Goal: Complete application form: Complete application form

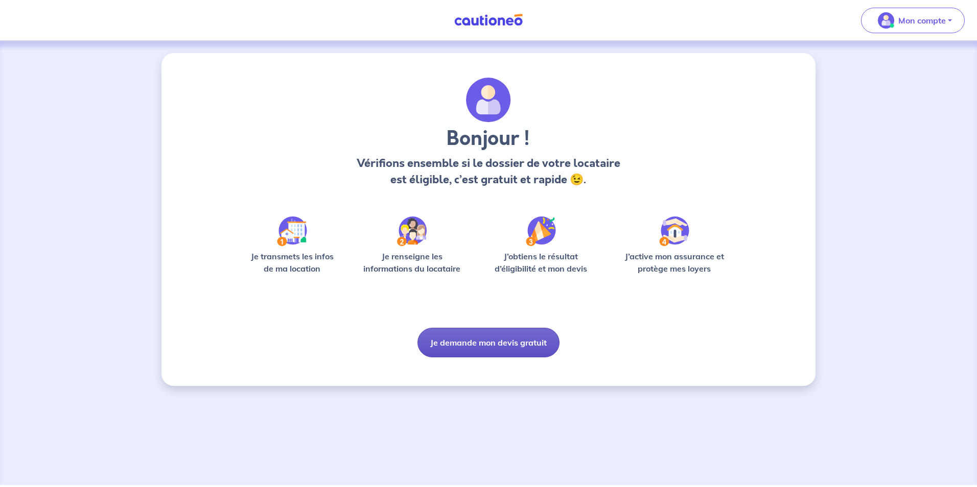
click at [499, 343] on button "Je demande mon devis gratuit" at bounding box center [488, 343] width 142 height 30
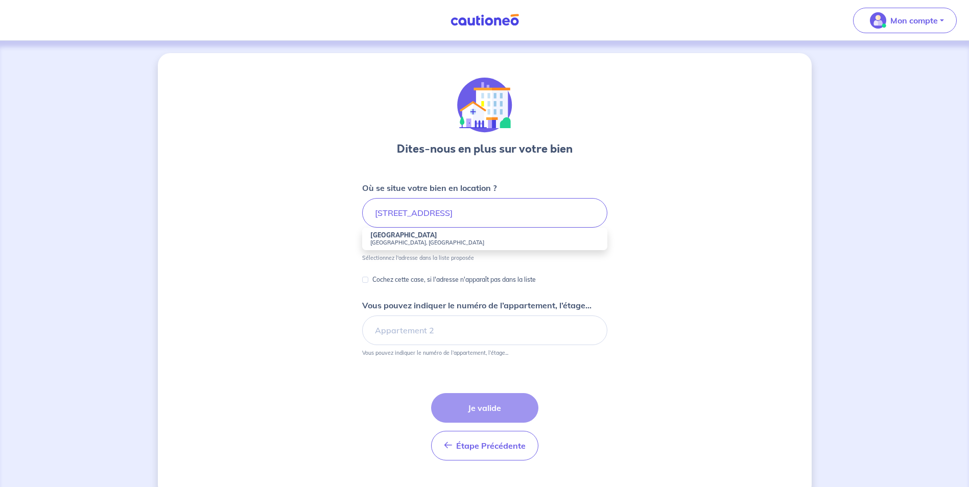
click at [411, 242] on small "[GEOGRAPHIC_DATA], [GEOGRAPHIC_DATA]" at bounding box center [484, 242] width 229 height 7
type input "[STREET_ADDRESS]"
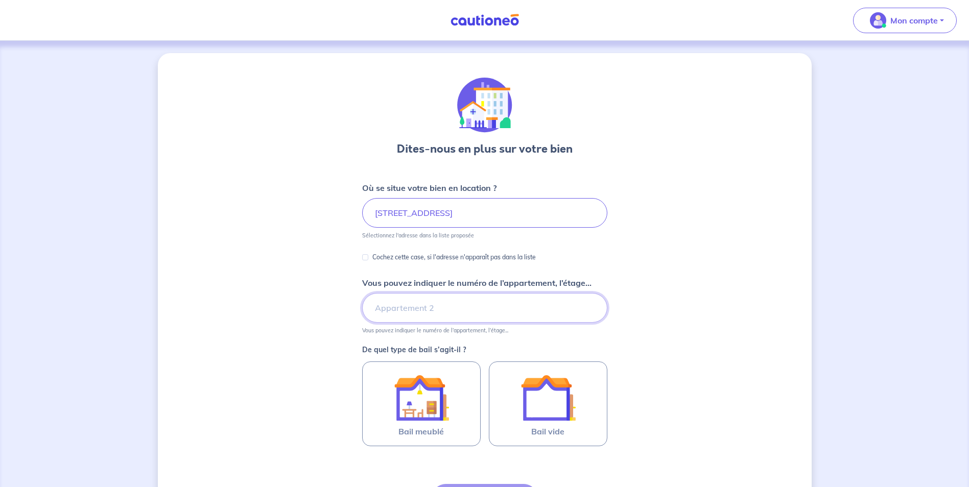
click at [408, 310] on input "Vous pouvez indiquer le numéro de l’appartement, l’étage..." at bounding box center [484, 308] width 245 height 30
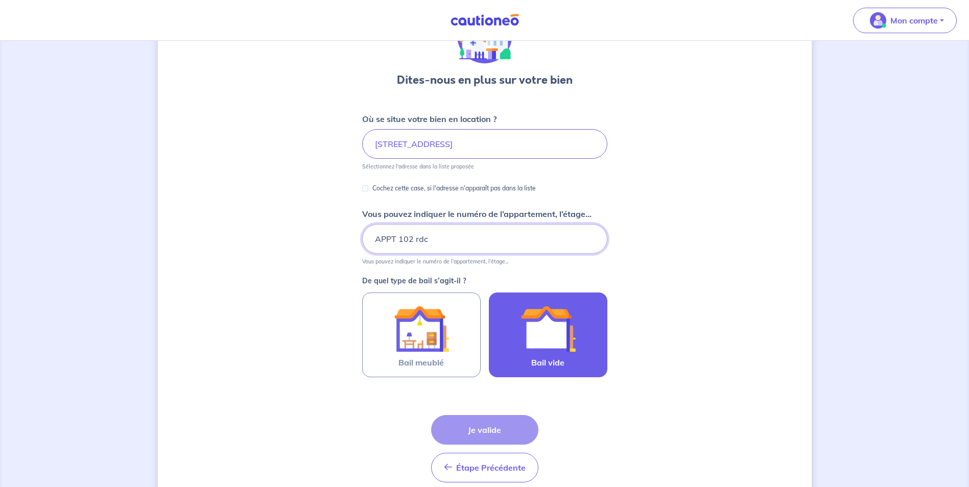
scroll to position [102, 0]
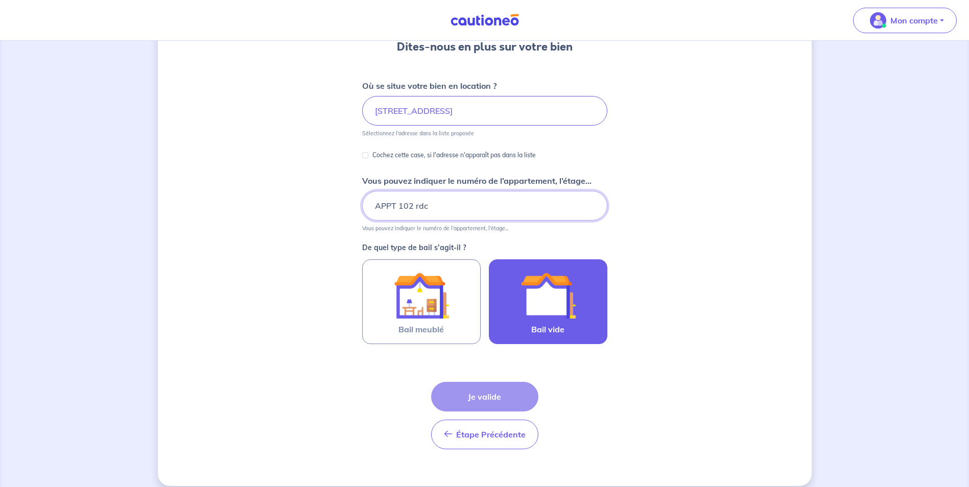
type input "APPT 102 rdc"
click at [565, 314] on img at bounding box center [548, 295] width 55 height 55
click at [0, 0] on input "Bail vide" at bounding box center [0, 0] width 0 height 0
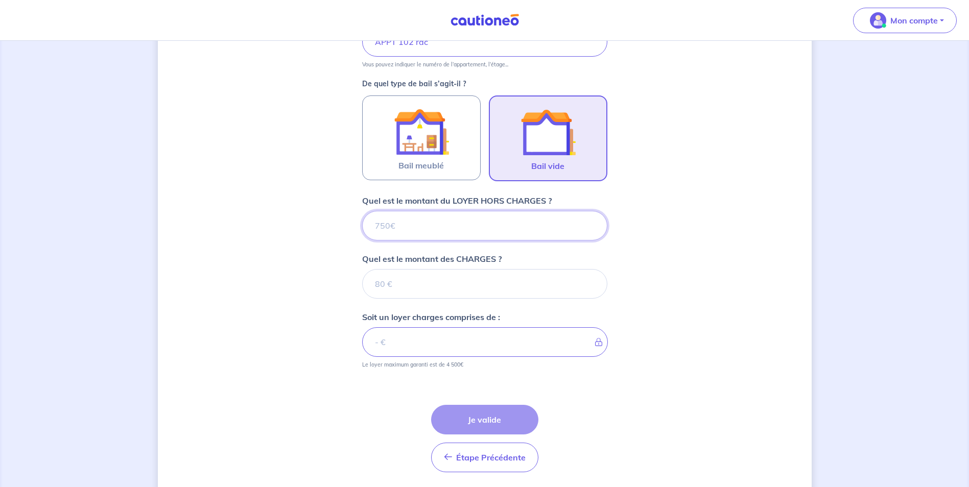
scroll to position [300, 0]
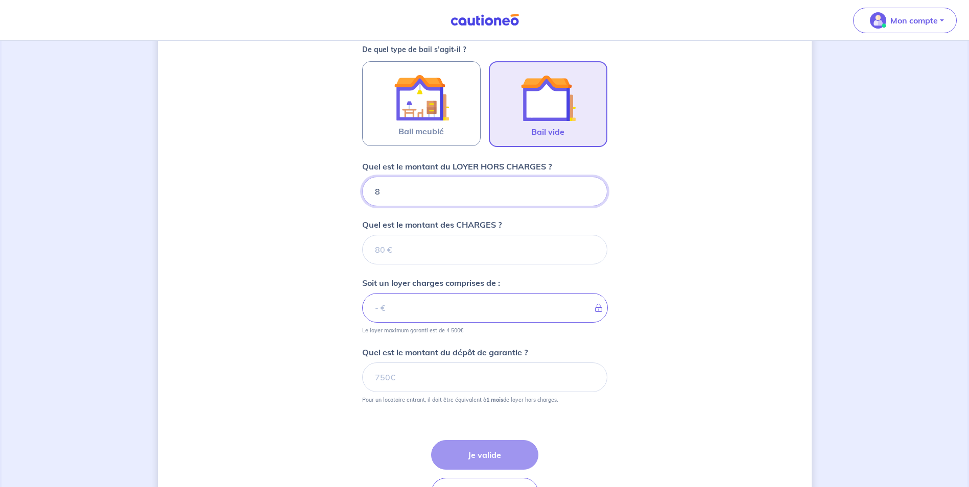
type input "86"
type input "861"
click at [394, 240] on input "Quel est le montant des CHARGES ?" at bounding box center [484, 250] width 245 height 30
type input "20"
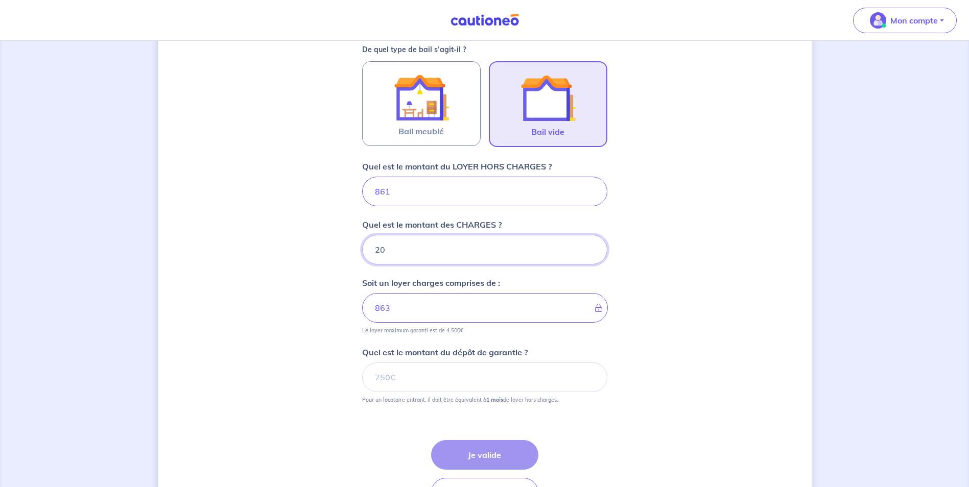
type input "881"
type input "20"
click at [389, 375] on input "Quel est le montant du dépôt de garantie ?" at bounding box center [484, 378] width 245 height 30
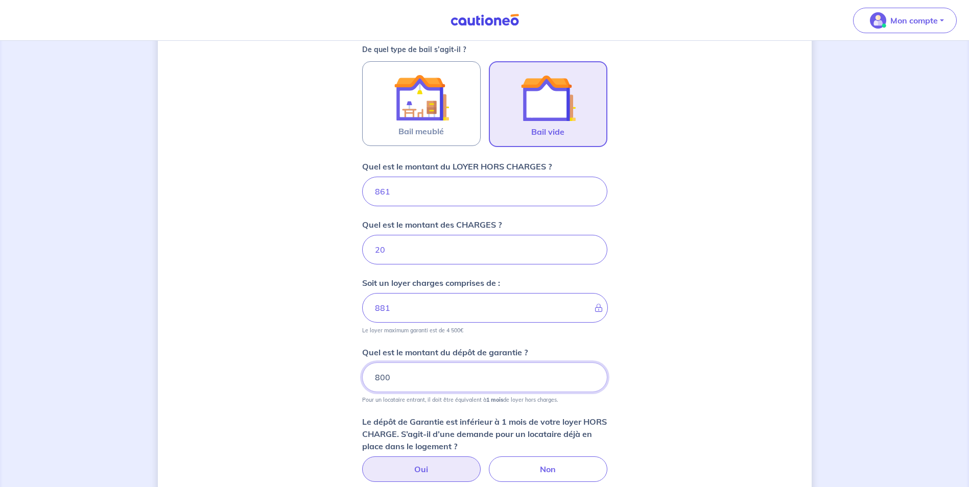
type input "800"
click at [444, 471] on label "Oui" at bounding box center [421, 470] width 119 height 26
click at [481, 463] on input "Oui" at bounding box center [484, 460] width 7 height 7
radio input "true"
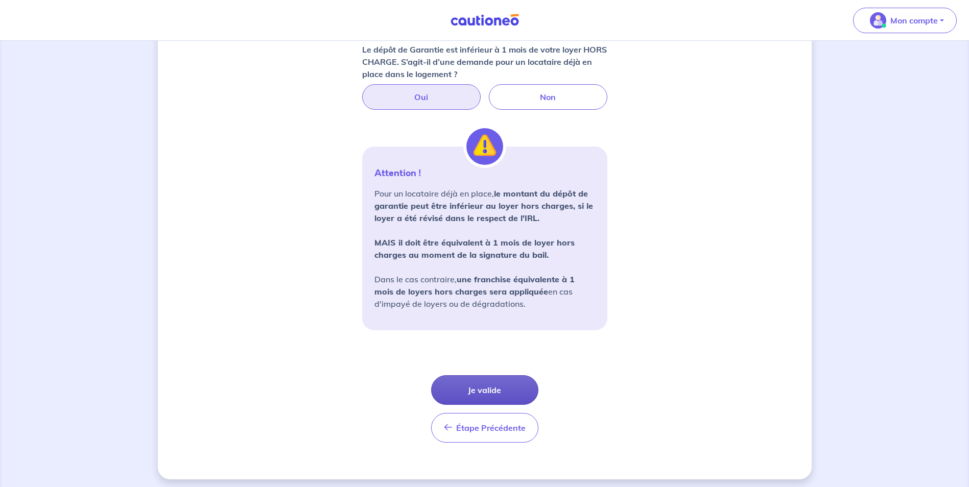
scroll to position [677, 0]
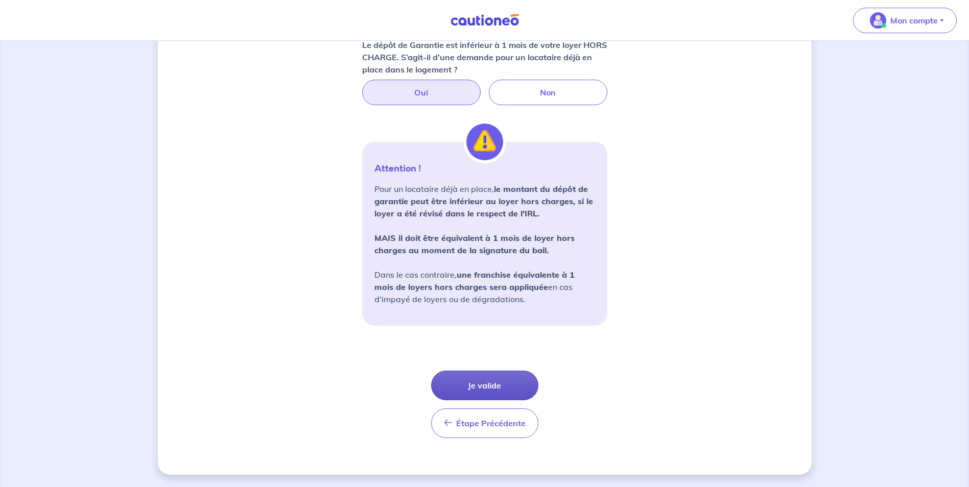
click at [488, 389] on button "Je valide" at bounding box center [484, 386] width 107 height 30
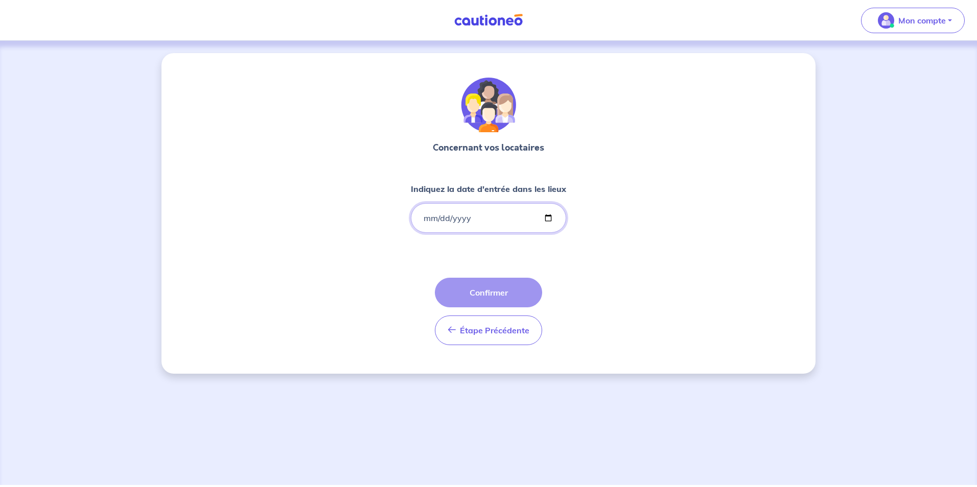
click at [425, 215] on input "Indiquez la date d'entrée dans les lieux" at bounding box center [488, 218] width 155 height 30
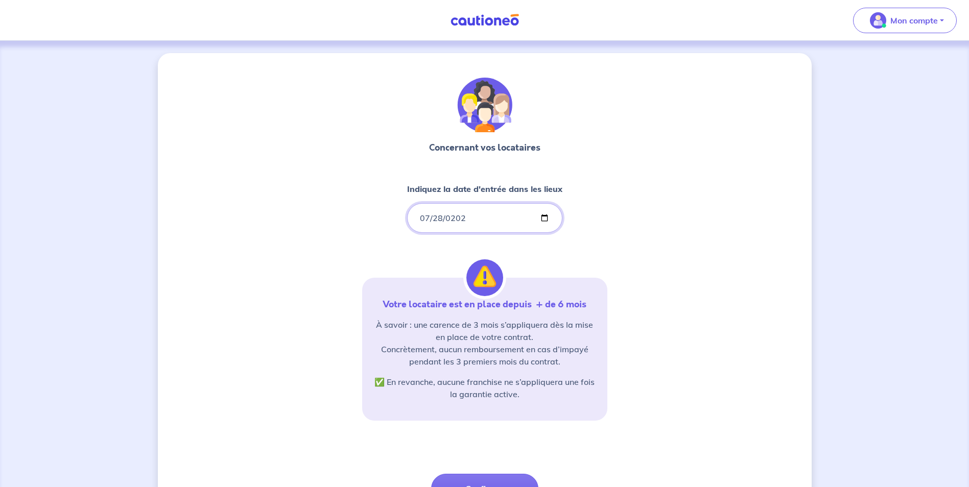
type input "[DATE]"
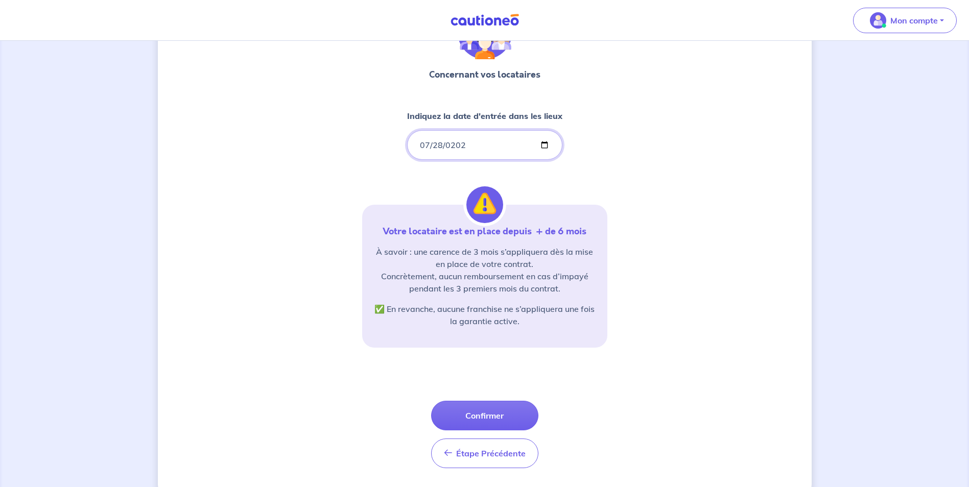
scroll to position [95, 0]
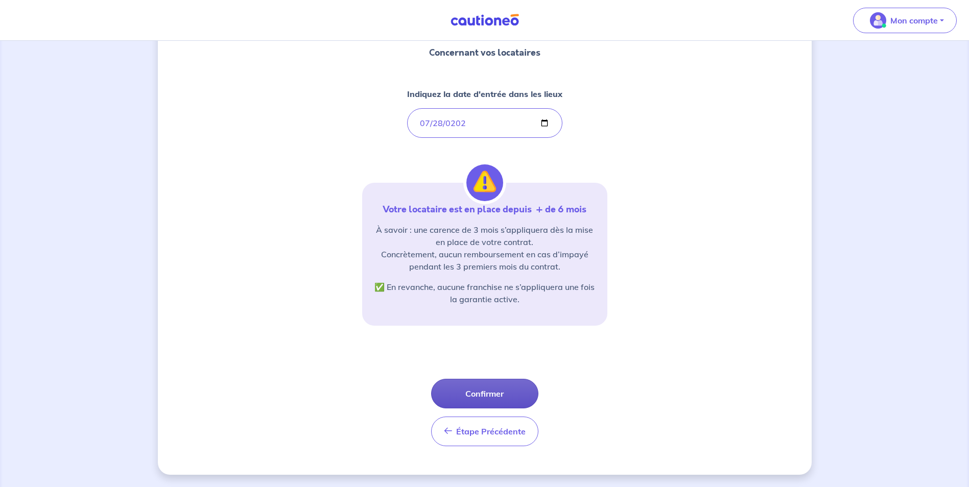
click at [455, 399] on button "Confirmer" at bounding box center [484, 394] width 107 height 30
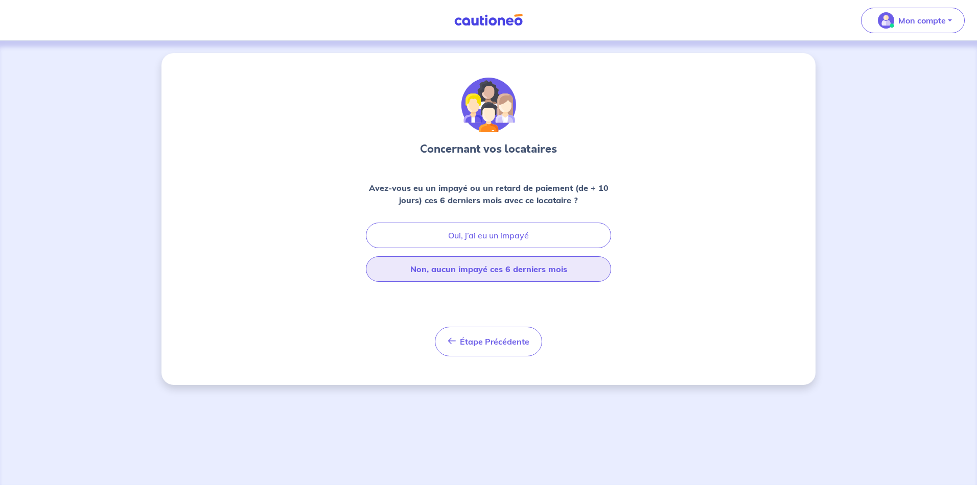
click at [506, 274] on button "Non, aucun impayé ces 6 derniers mois" at bounding box center [488, 269] width 245 height 26
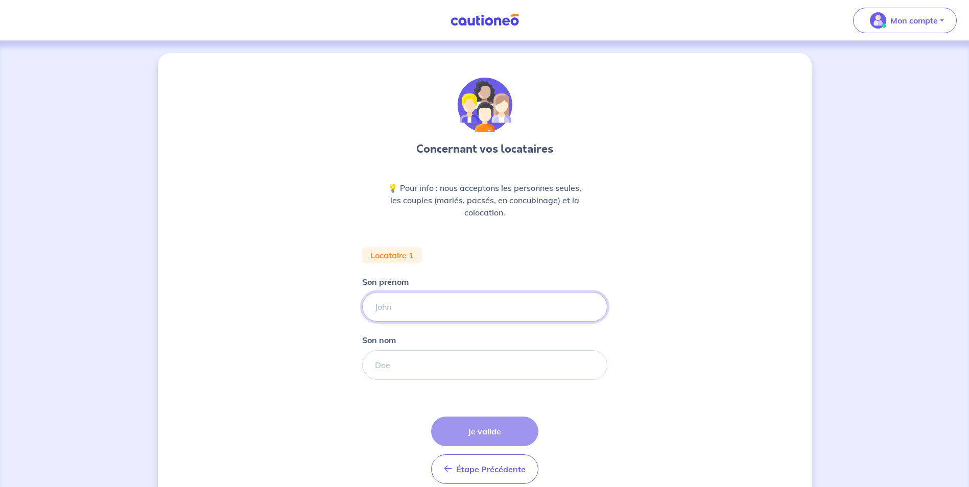
click at [395, 304] on input "Son prénom" at bounding box center [484, 307] width 245 height 30
type input "H"
type input "DOUNIA"
click at [382, 370] on input "Son nom" at bounding box center [484, 365] width 245 height 30
click at [375, 366] on input "ABACH" at bounding box center [484, 365] width 245 height 30
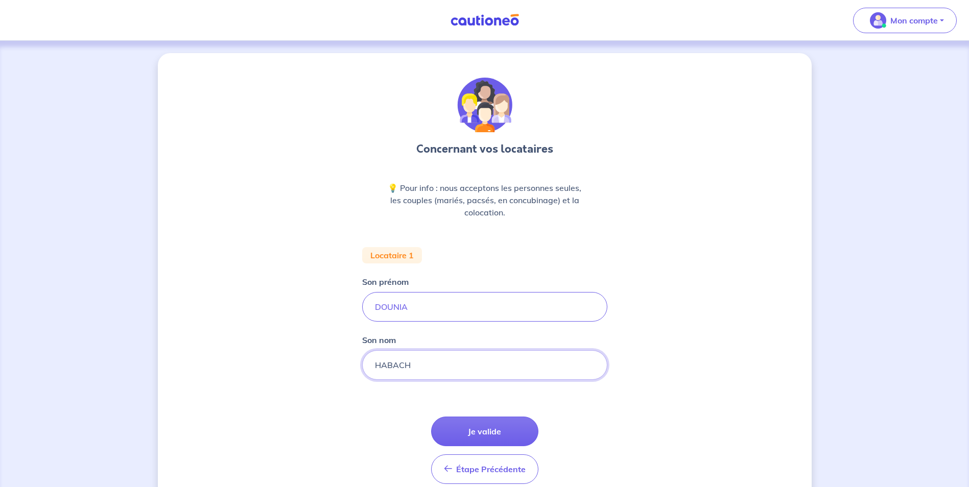
scroll to position [46, 0]
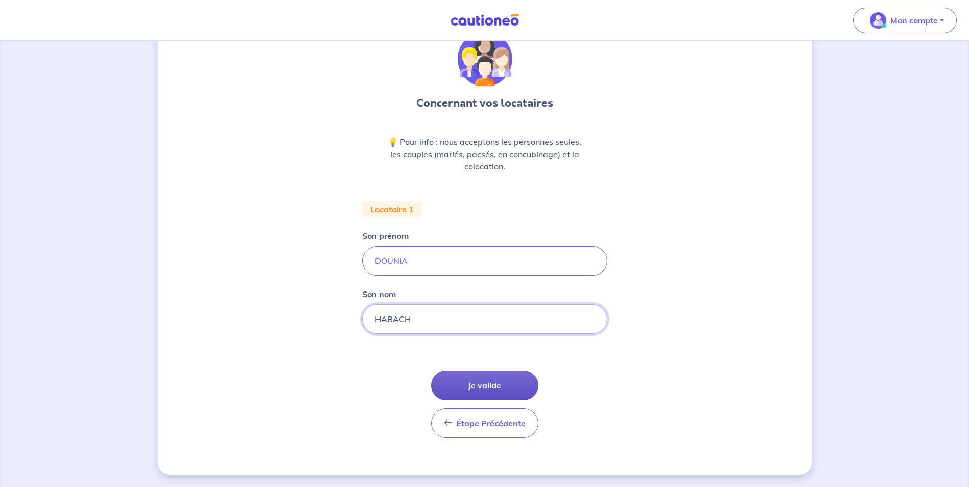
type input "HABACH"
click at [485, 383] on button "Je valide" at bounding box center [484, 386] width 107 height 30
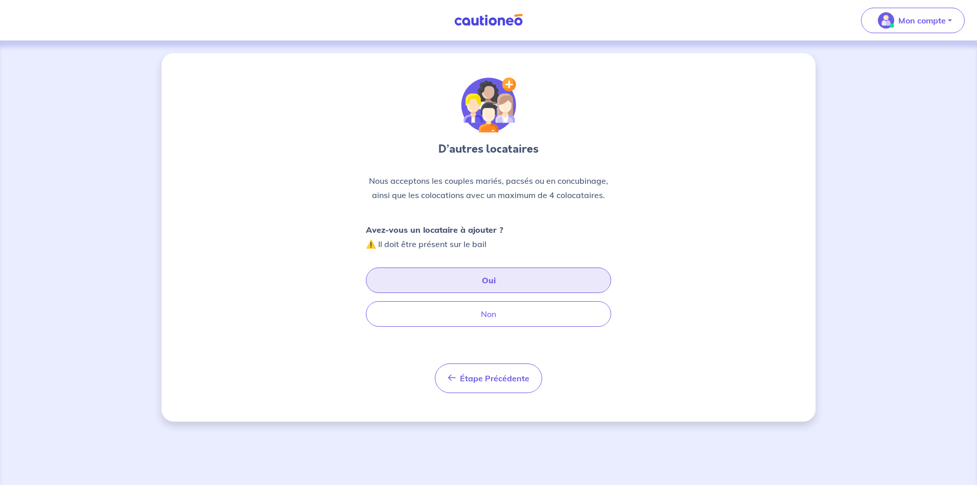
click at [456, 285] on button "Oui" at bounding box center [488, 281] width 245 height 26
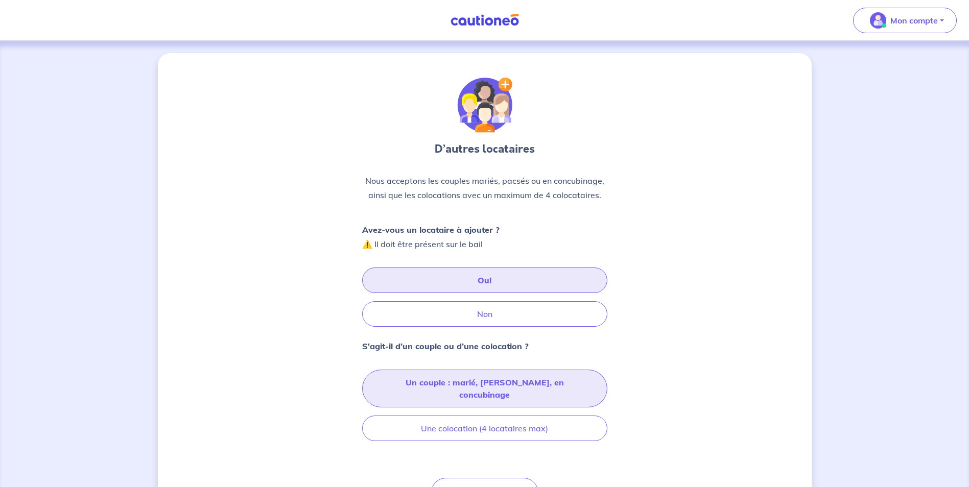
click at [523, 384] on button "Un couple : marié, [PERSON_NAME], en concubinage" at bounding box center [484, 389] width 245 height 38
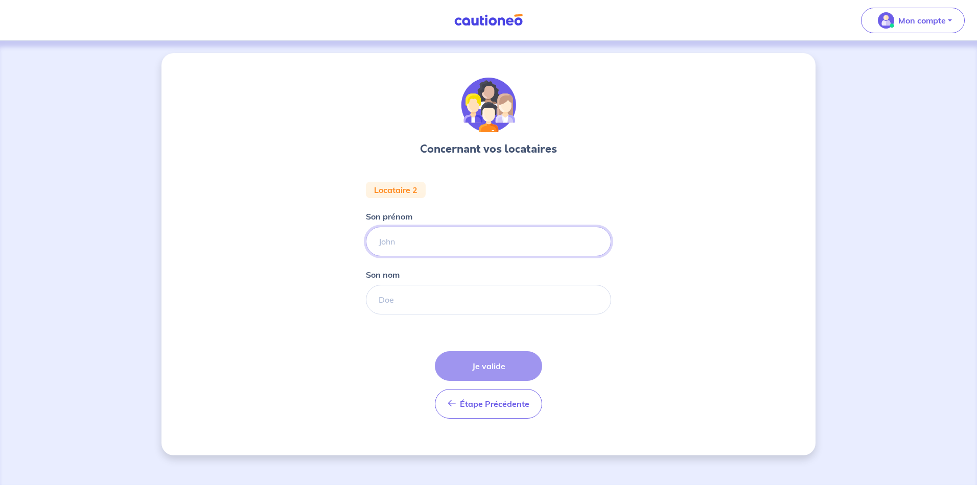
click at [401, 240] on input "Son prénom" at bounding box center [488, 242] width 245 height 30
type input "HICHAM"
click at [400, 302] on input "Son nom" at bounding box center [488, 300] width 245 height 30
type input "MALKI"
click at [493, 369] on button "Je valide" at bounding box center [488, 366] width 107 height 30
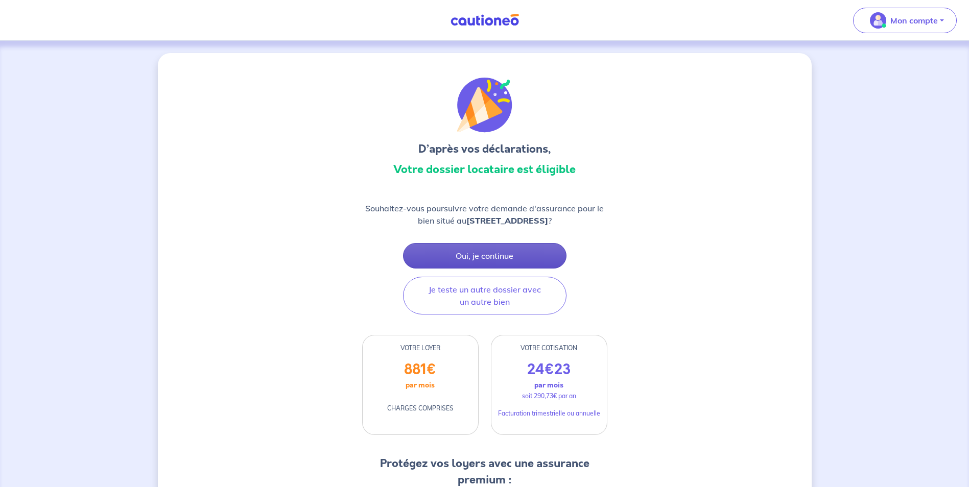
click at [487, 254] on button "Oui, je continue" at bounding box center [484, 256] width 163 height 26
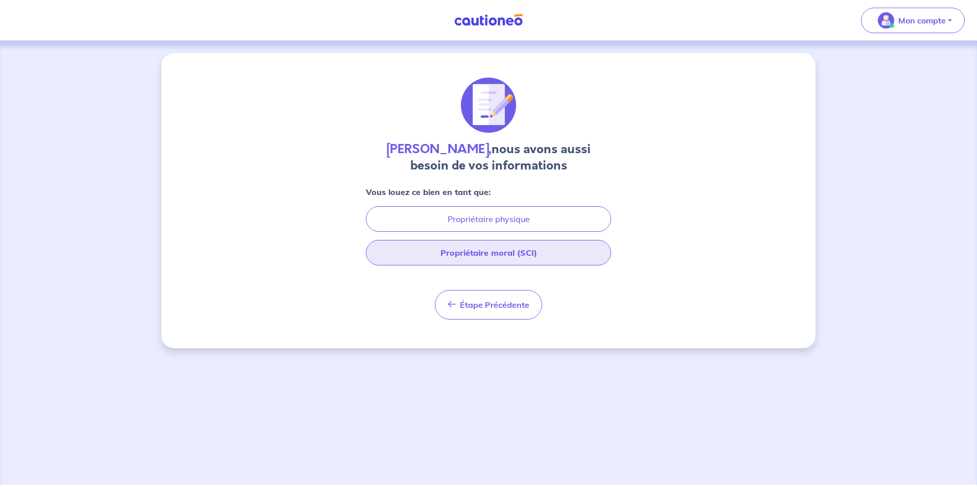
click at [468, 256] on button "Propriétaire moral (SCI)" at bounding box center [488, 253] width 245 height 26
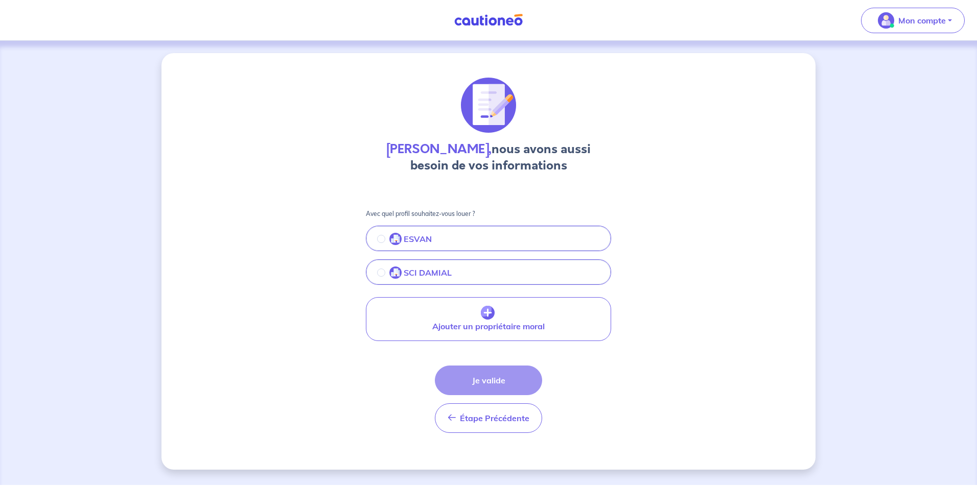
click at [457, 274] on button "SCI DAMIAL" at bounding box center [488, 273] width 243 height 21
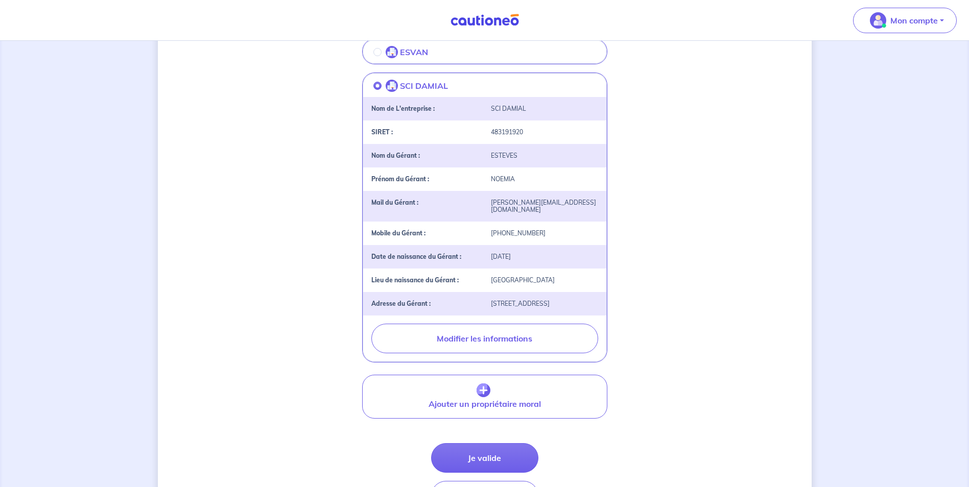
scroll to position [204, 0]
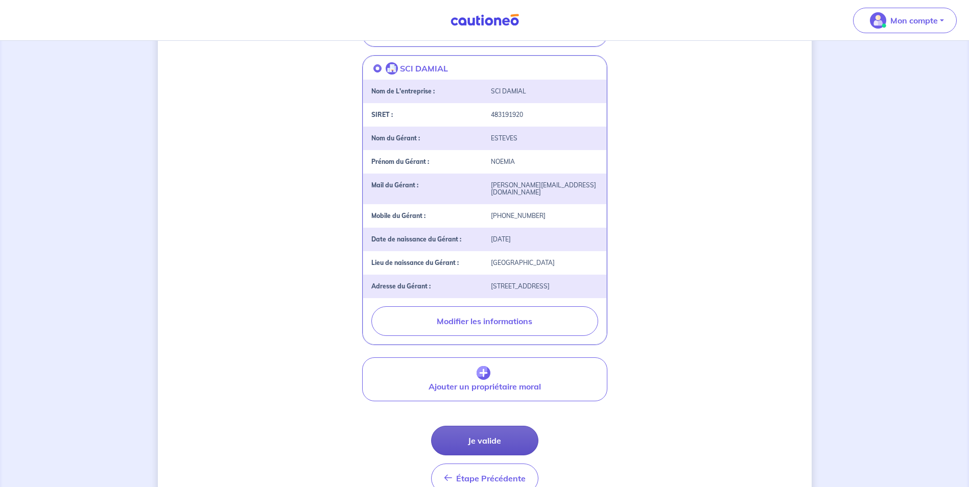
click at [481, 442] on button "Je valide" at bounding box center [484, 441] width 107 height 30
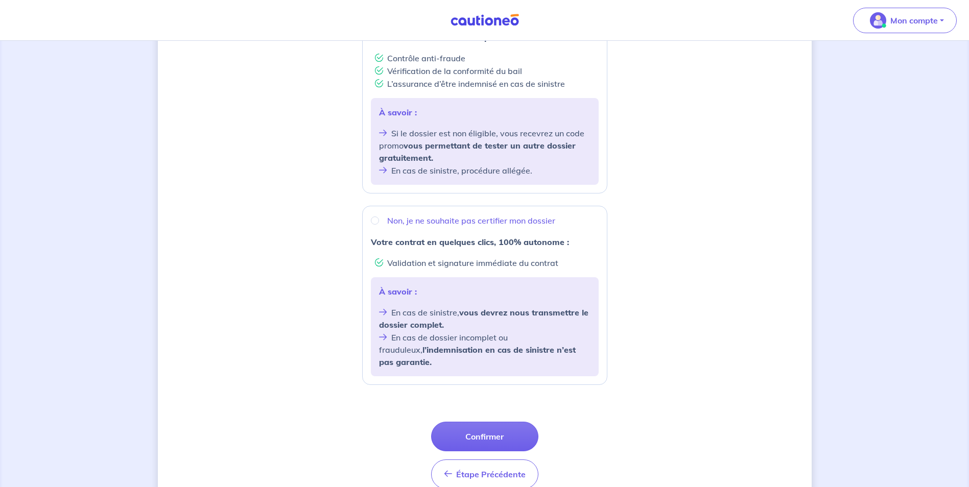
scroll to position [255, 0]
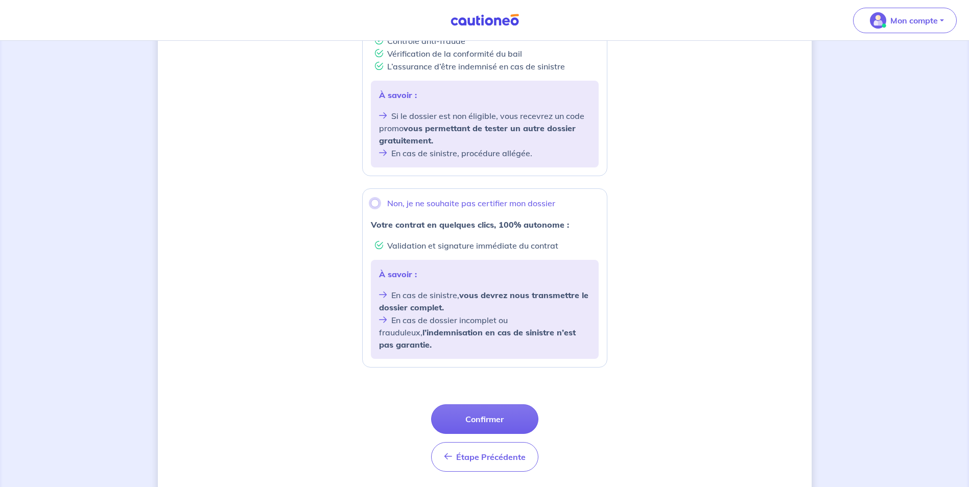
click at [374, 204] on input "Non, je ne souhaite pas certifier mon dossier" at bounding box center [375, 203] width 8 height 8
radio input "true"
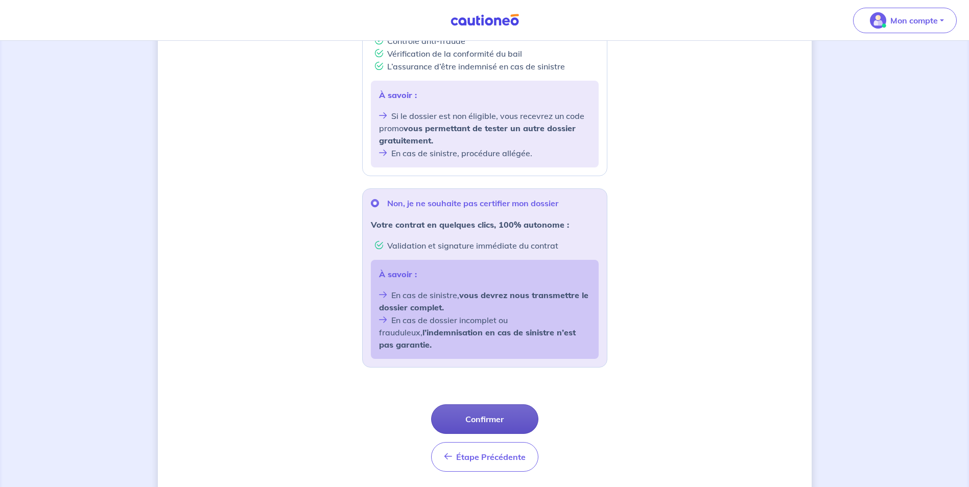
click at [482, 416] on button "Confirmer" at bounding box center [484, 420] width 107 height 30
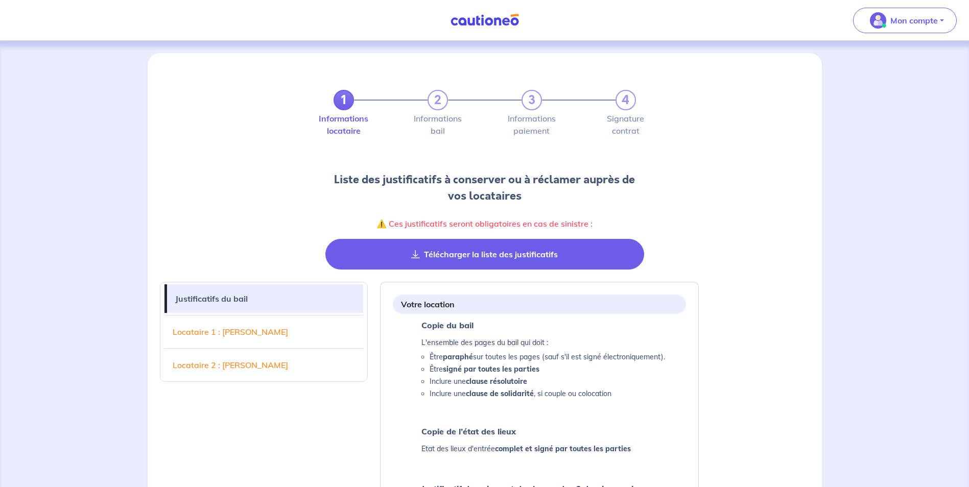
click at [438, 256] on button "Télécharger la liste des justificatifs" at bounding box center [484, 254] width 319 height 31
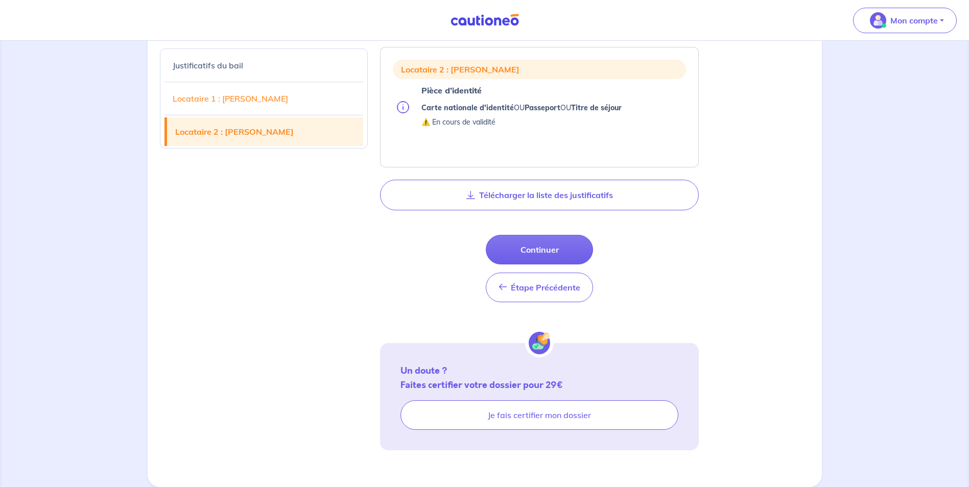
scroll to position [584, 0]
